Goal: Task Accomplishment & Management: Use online tool/utility

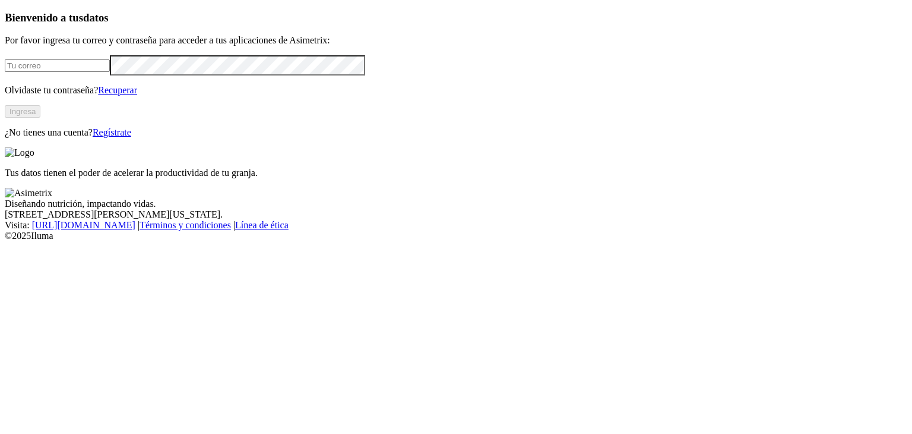
type input "[EMAIL_ADDRESS][DOMAIN_NAME]"
click at [40, 118] on button "Ingresa" at bounding box center [23, 111] width 36 height 12
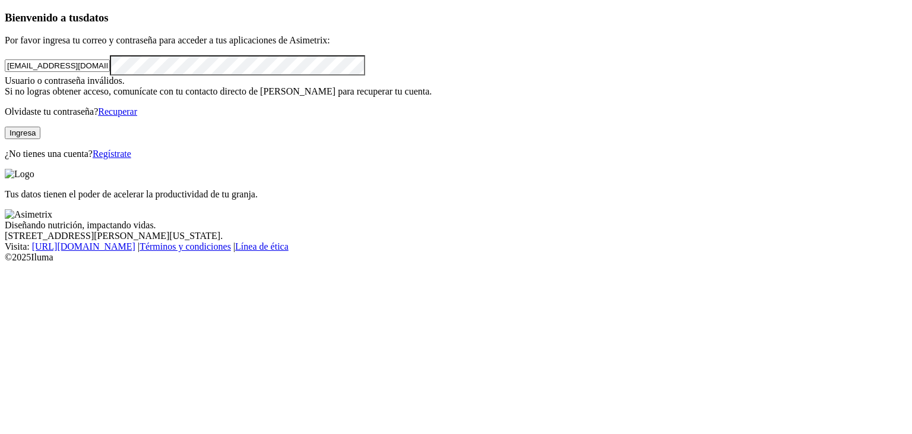
click at [40, 139] on button "Ingresa" at bounding box center [23, 133] width 36 height 12
click at [5, 159] on div "Bienvenido a tus datos Por favor ingresa tu correo y contraseña para acceder a …" at bounding box center [456, 85] width 903 height 148
click input "submit" at bounding box center [0, 0] width 0 height 0
